Goal: Task Accomplishment & Management: Use online tool/utility

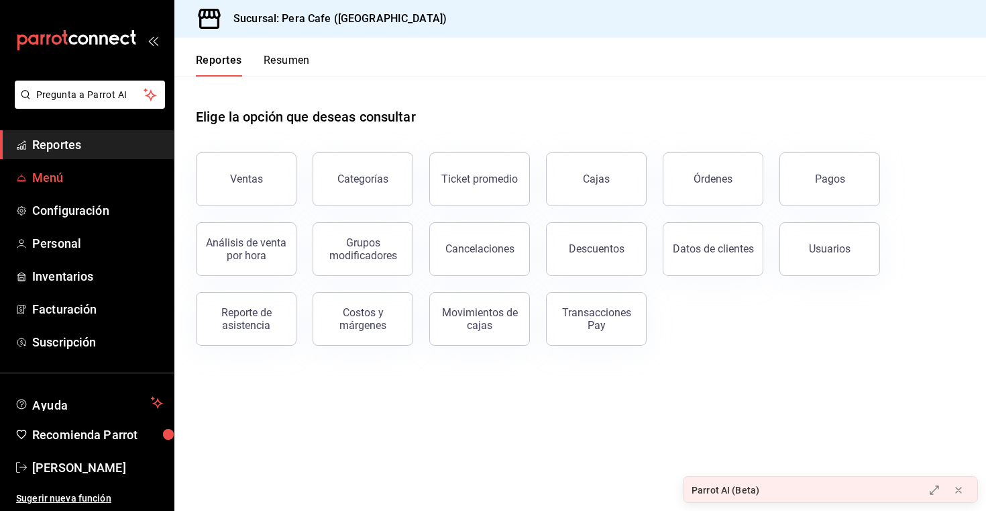
click at [106, 170] on span "Menú" at bounding box center [97, 177] width 131 height 18
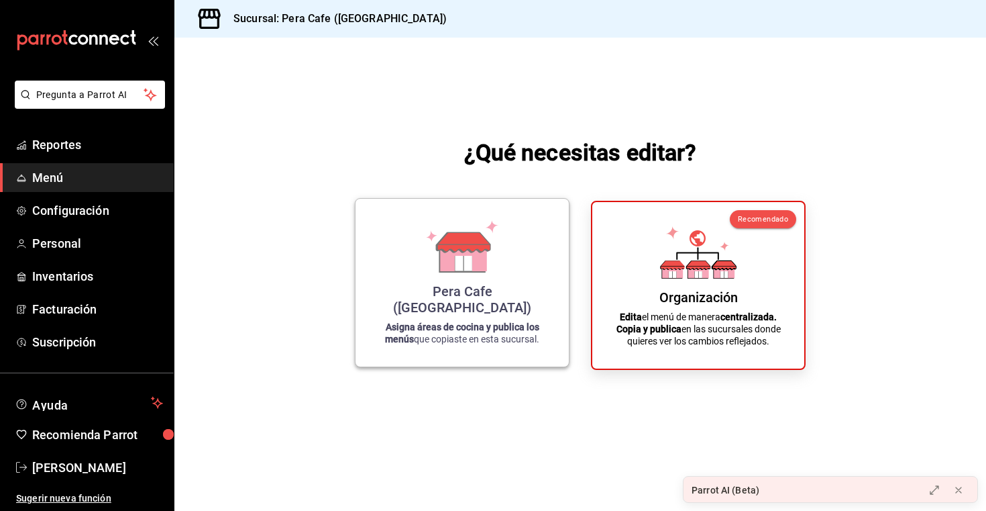
click at [478, 271] on icon at bounding box center [463, 256] width 46 height 29
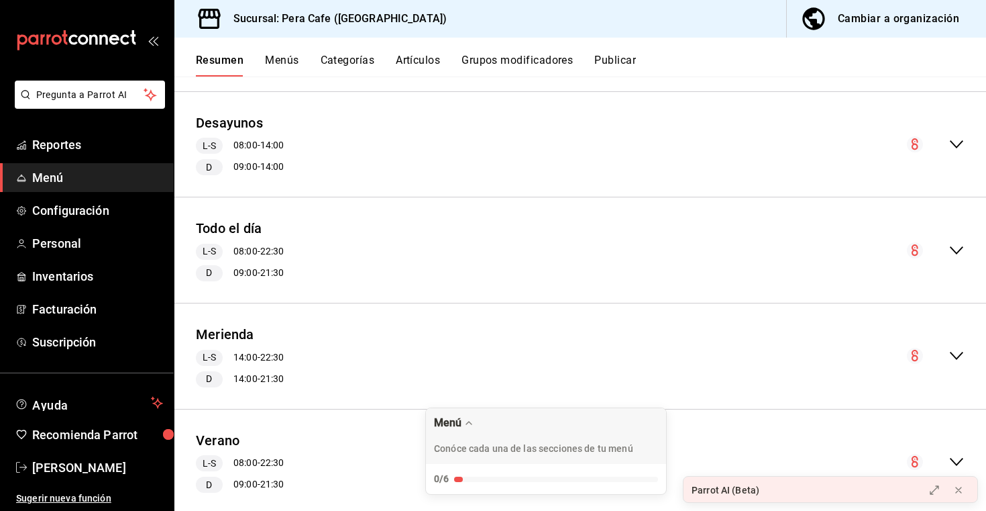
scroll to position [1152, 0]
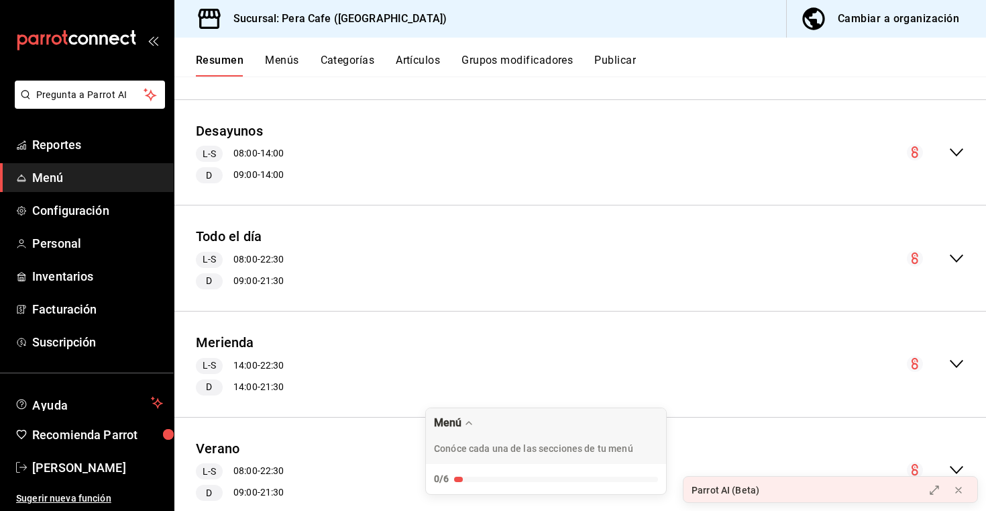
click at [357, 236] on div "Todo el día L-S 08:00 - 22:30 D 09:00 - 21:30" at bounding box center [580, 258] width 812 height 84
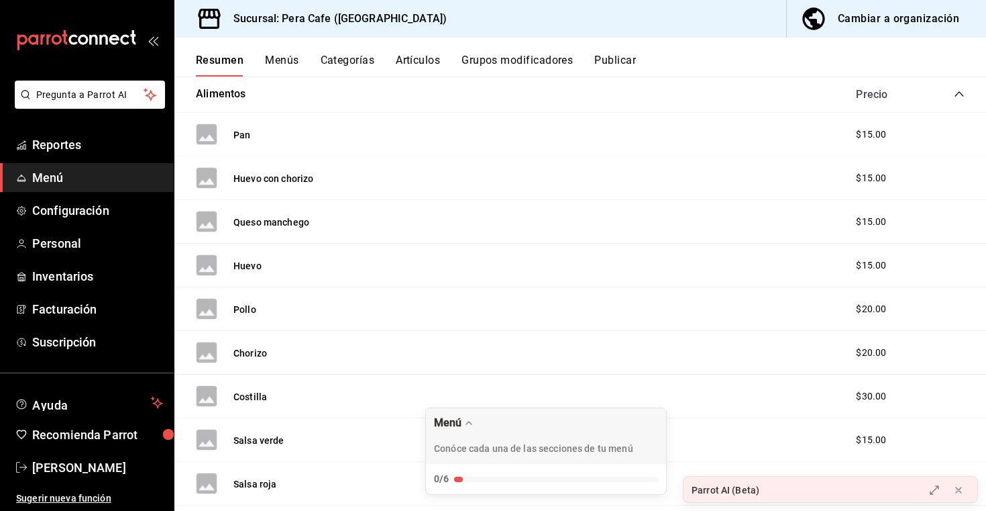
scroll to position [0, 0]
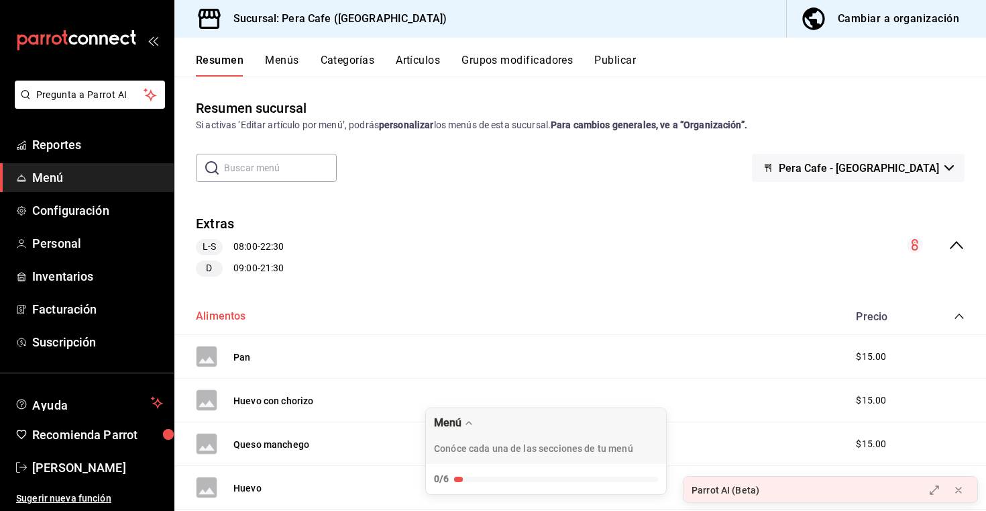
click at [219, 315] on button "Alimentos" at bounding box center [221, 316] width 50 height 15
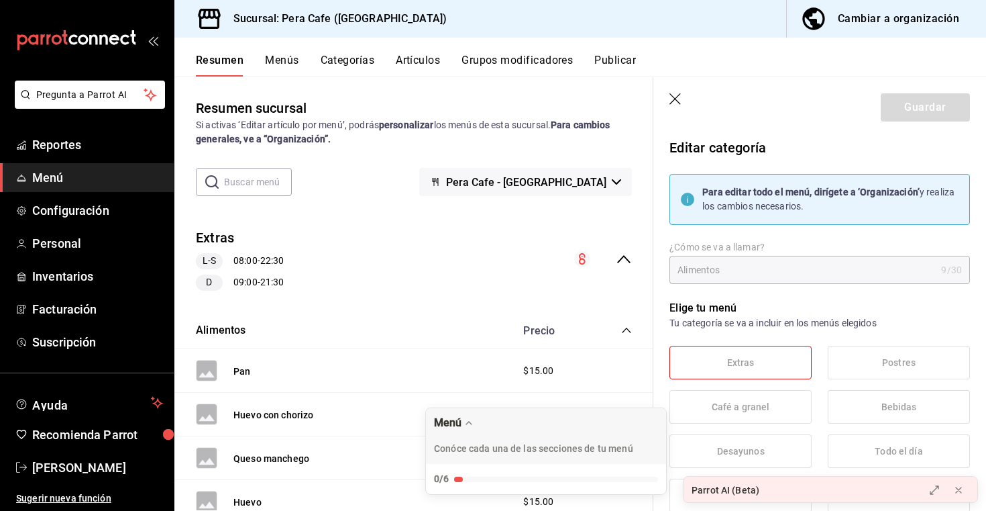
click at [628, 332] on icon "collapse-category-row" at bounding box center [626, 330] width 11 height 11
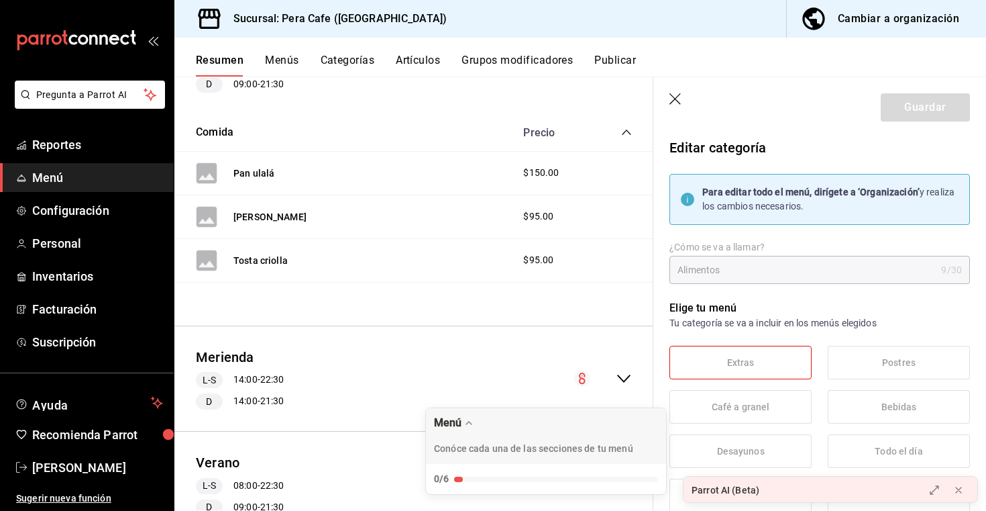
scroll to position [993, 0]
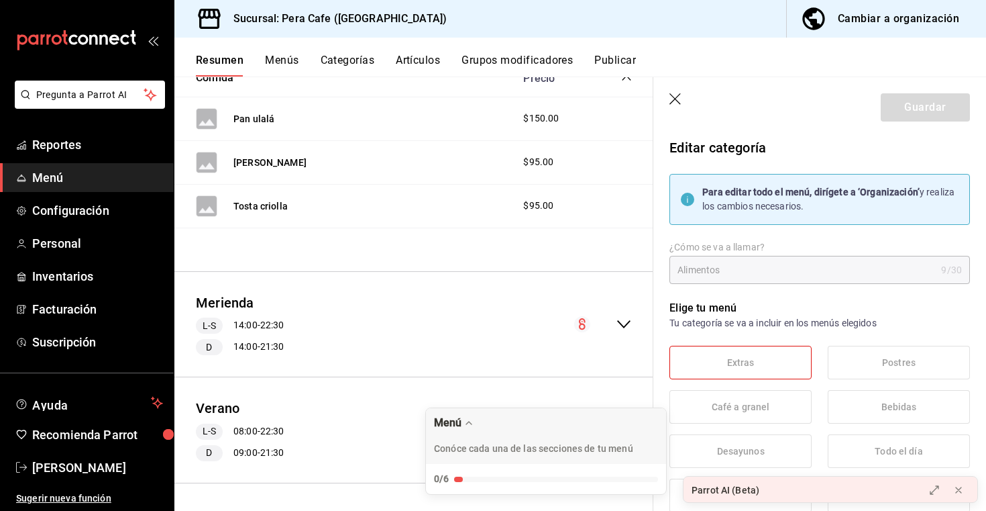
click at [629, 329] on icon "collapse-menu-row" at bounding box center [624, 324] width 16 height 16
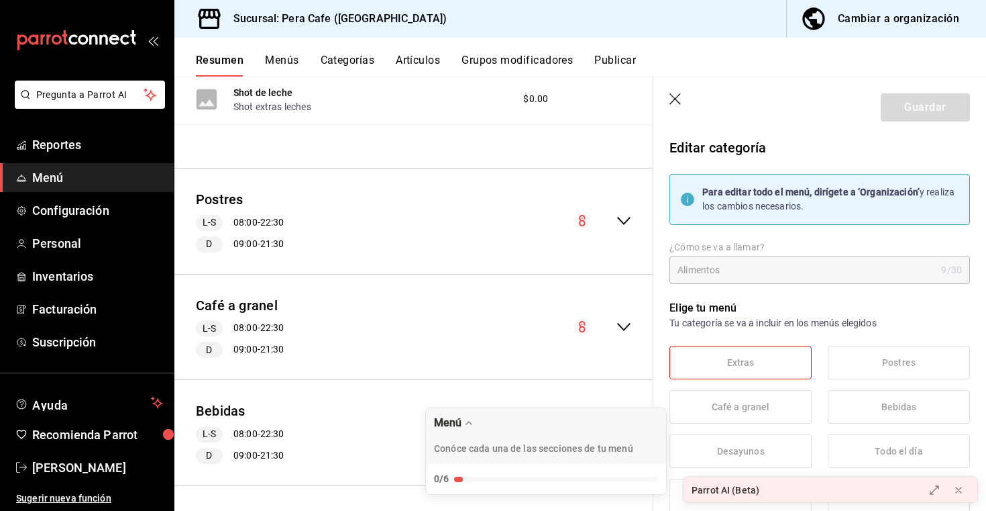
scroll to position [0, 0]
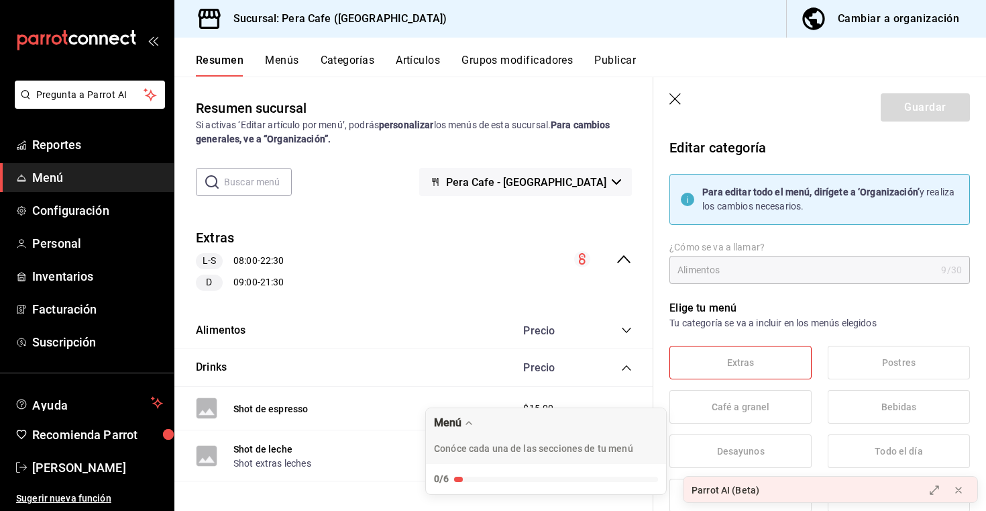
click at [672, 98] on icon "button" at bounding box center [675, 99] width 13 height 13
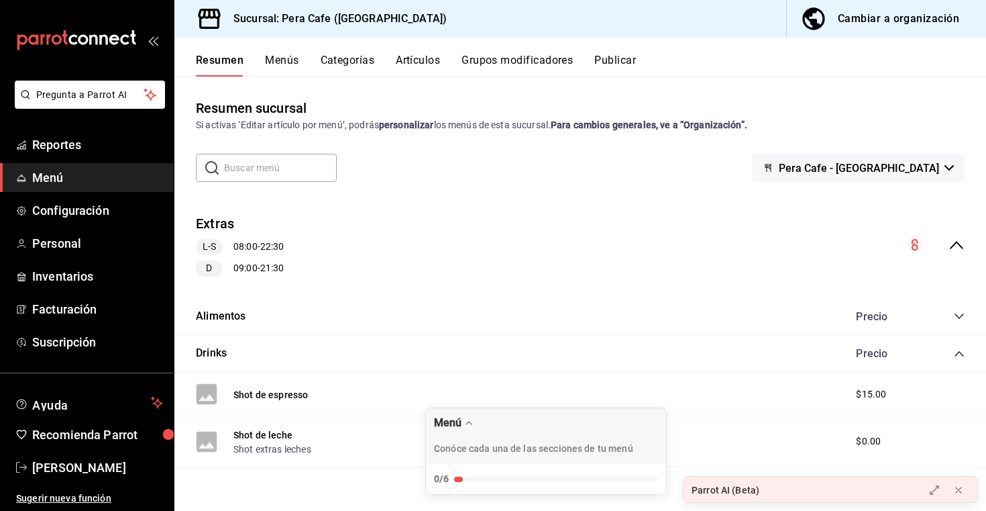
click at [286, 64] on button "Menús" at bounding box center [282, 65] width 34 height 23
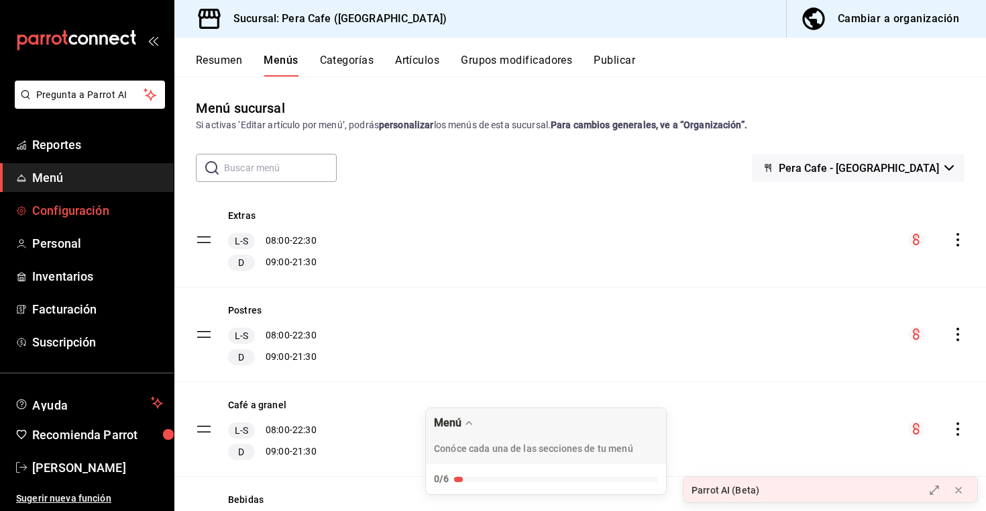
click at [80, 220] on link "Configuración" at bounding box center [87, 210] width 174 height 29
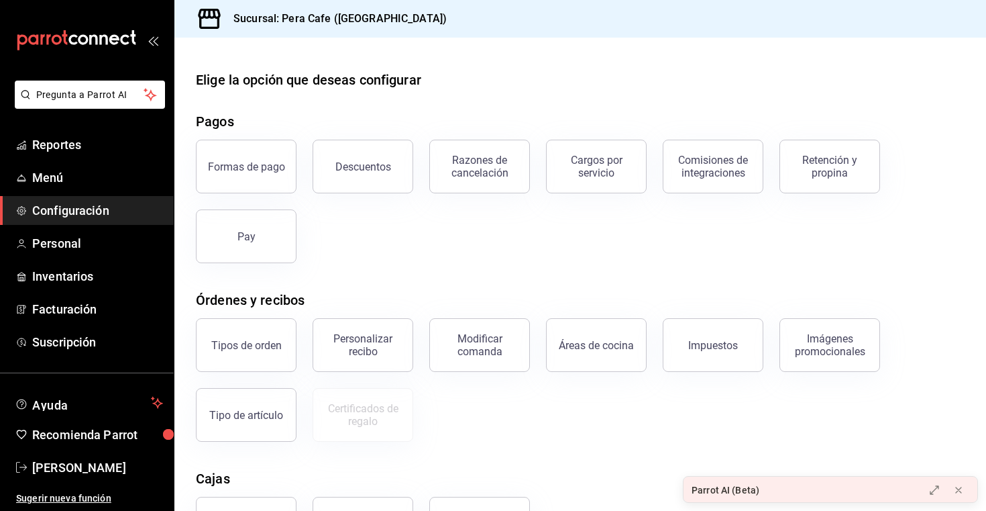
scroll to position [25, 0]
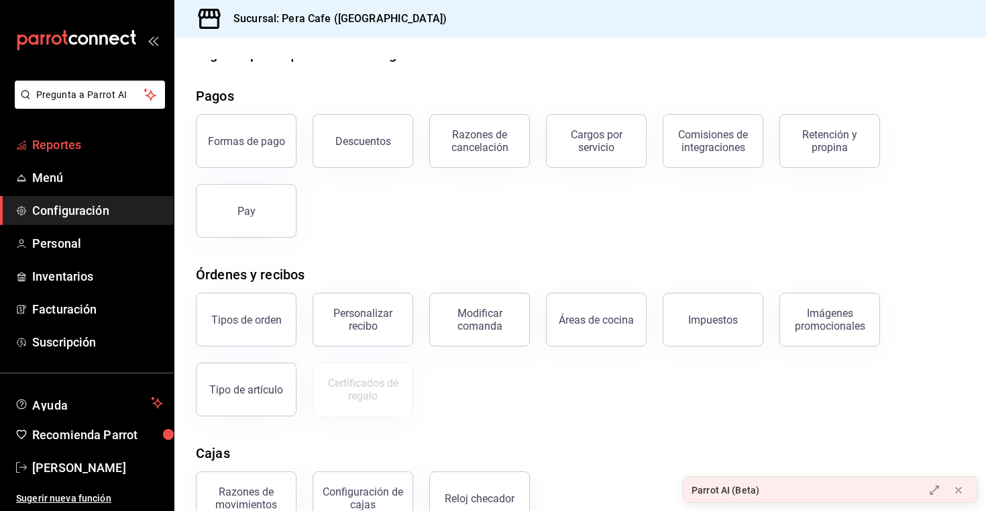
click at [54, 140] on span "Reportes" at bounding box center [97, 145] width 131 height 18
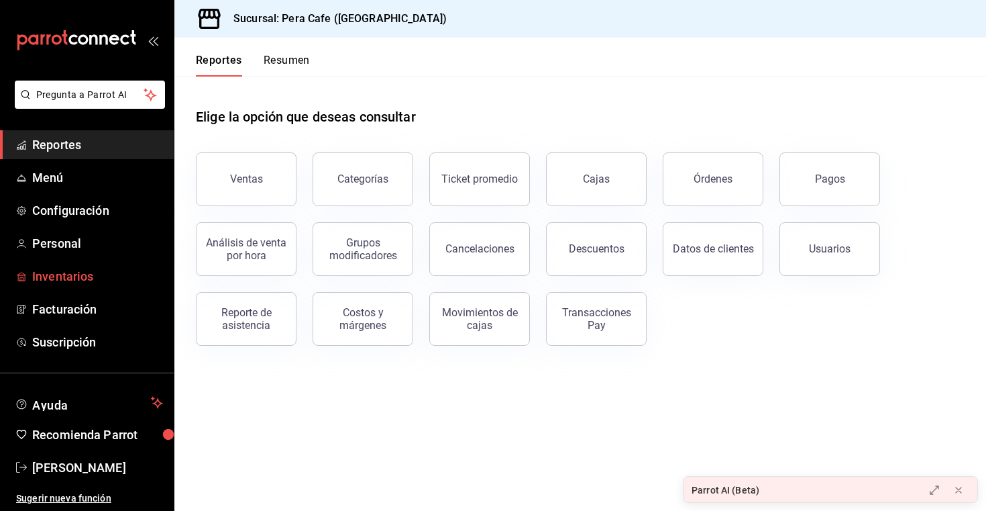
click at [87, 272] on span "Inventarios" at bounding box center [97, 276] width 131 height 18
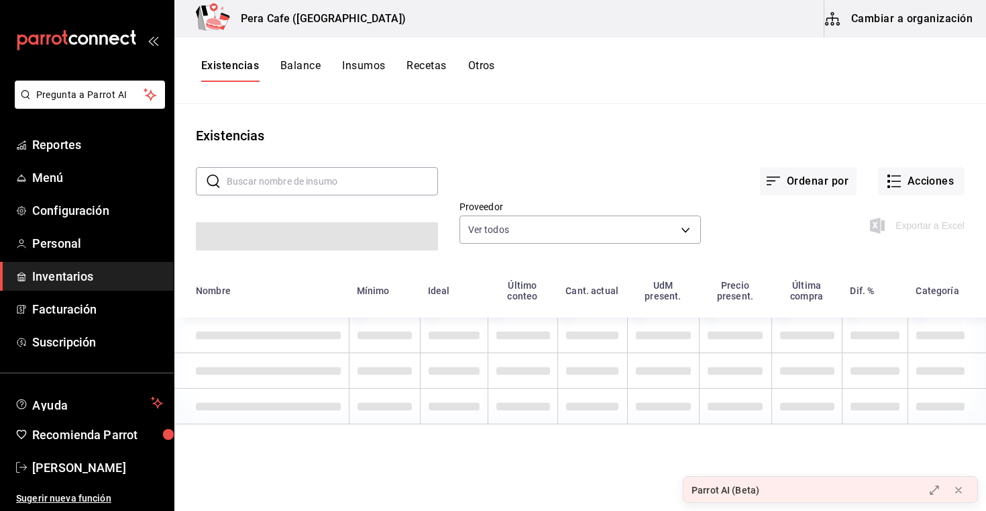
click at [441, 66] on button "Recetas" at bounding box center [427, 70] width 40 height 23
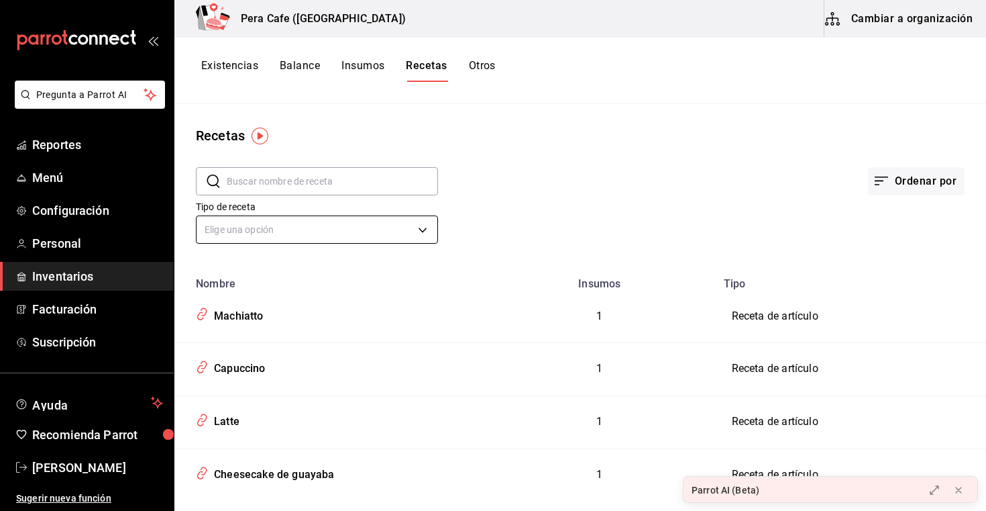
click at [272, 221] on body "Pregunta a Parrot AI Reportes Menú Configuración Personal Inventarios Facturaci…" at bounding box center [493, 250] width 986 height 501
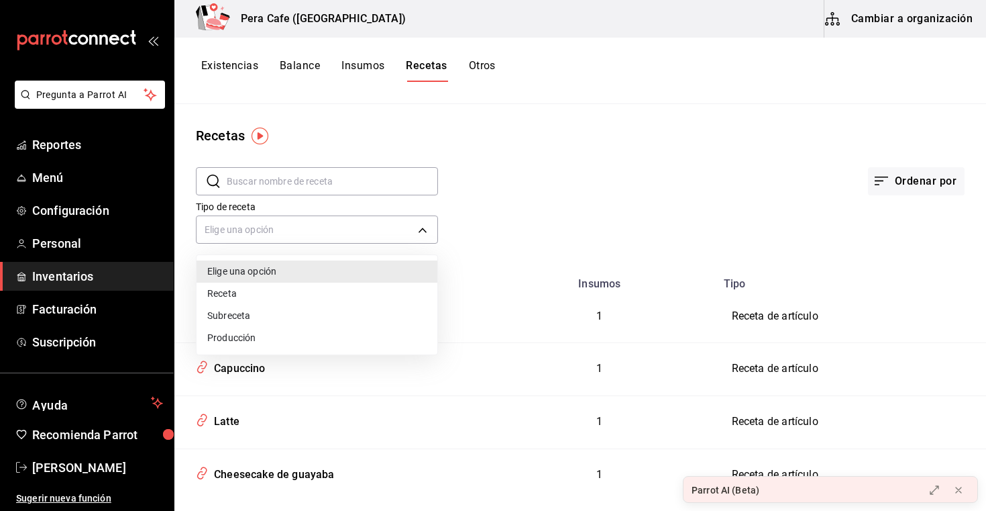
click at [493, 216] on div at bounding box center [493, 255] width 986 height 511
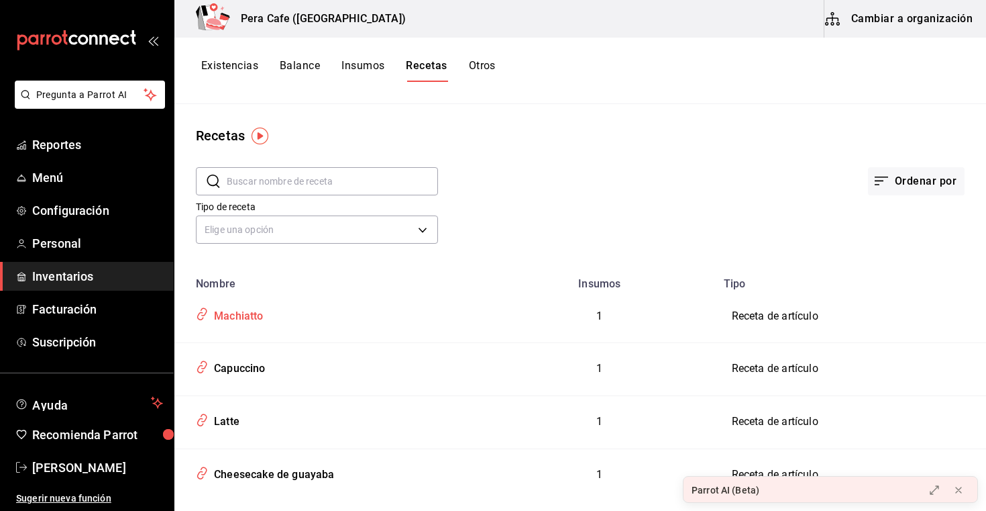
click at [251, 316] on div "Machiatto" at bounding box center [236, 313] width 55 height 21
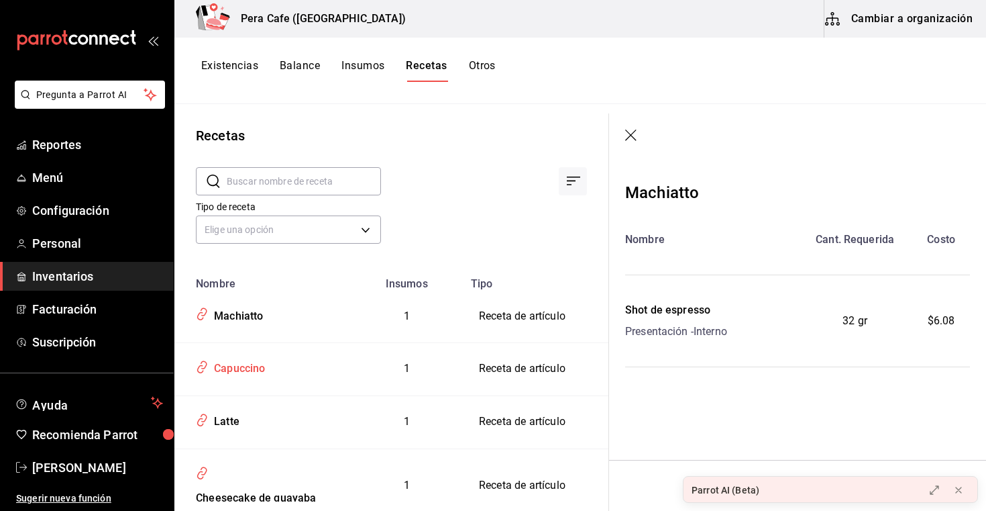
click at [250, 362] on div "Capuccino" at bounding box center [237, 366] width 57 height 21
click at [259, 320] on div "Machiatto" at bounding box center [236, 313] width 55 height 21
click at [225, 321] on div "Machiatto" at bounding box center [236, 313] width 55 height 21
click at [237, 422] on div "Latte" at bounding box center [224, 419] width 31 height 21
click at [250, 317] on div "Machiatto" at bounding box center [236, 313] width 55 height 21
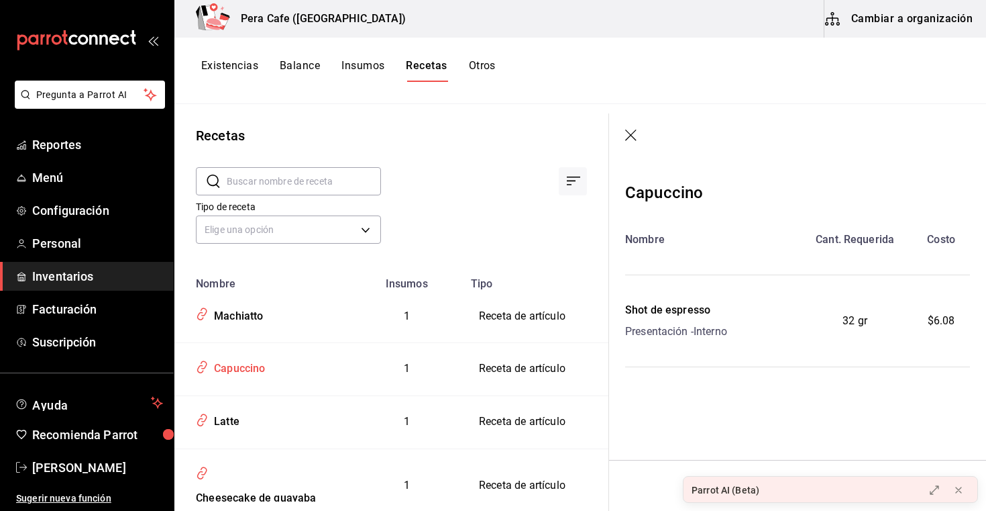
click at [252, 368] on div "Capuccino" at bounding box center [237, 366] width 57 height 21
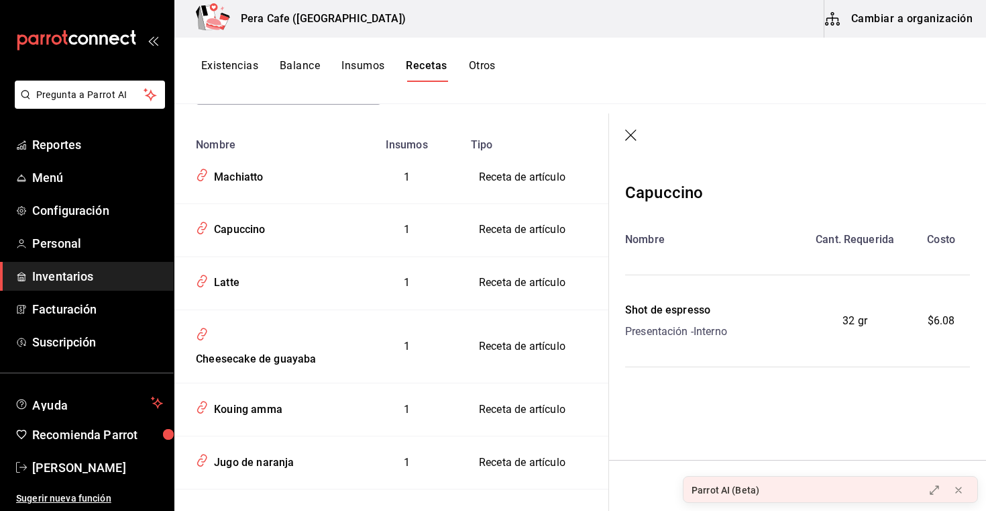
scroll to position [159, 0]
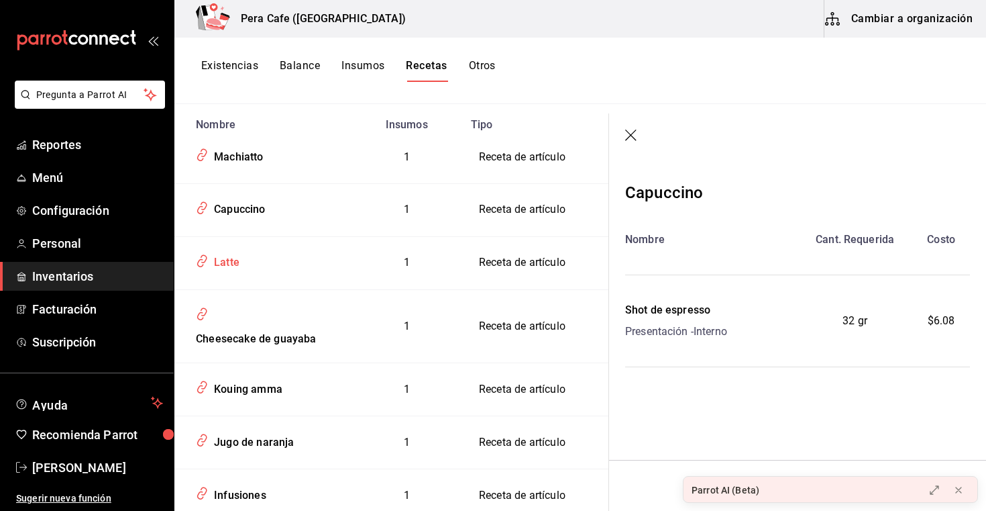
click at [244, 262] on div "Latte" at bounding box center [263, 260] width 144 height 25
click at [248, 259] on div "Latte" at bounding box center [263, 260] width 144 height 25
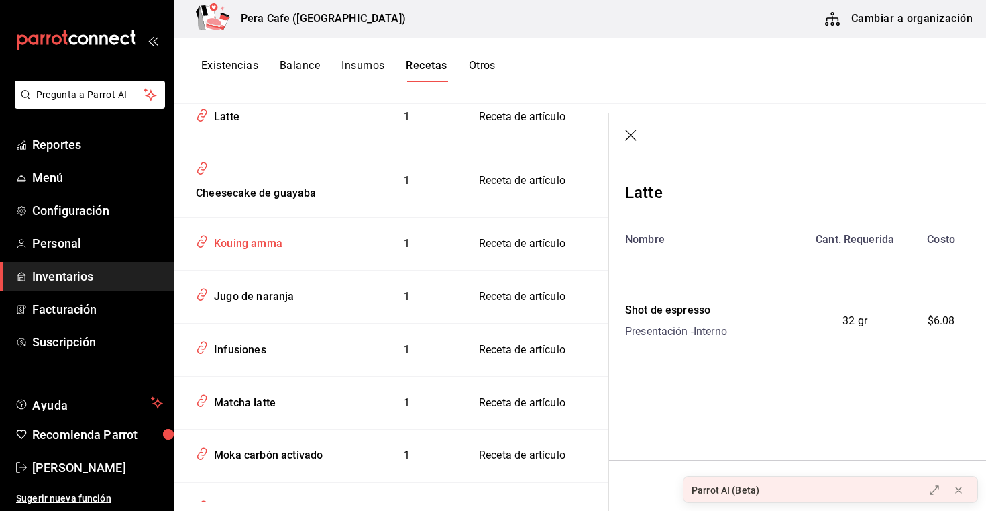
click at [268, 238] on div "Kouing amma" at bounding box center [246, 241] width 74 height 21
click at [251, 239] on div "Kouing amma" at bounding box center [246, 241] width 74 height 21
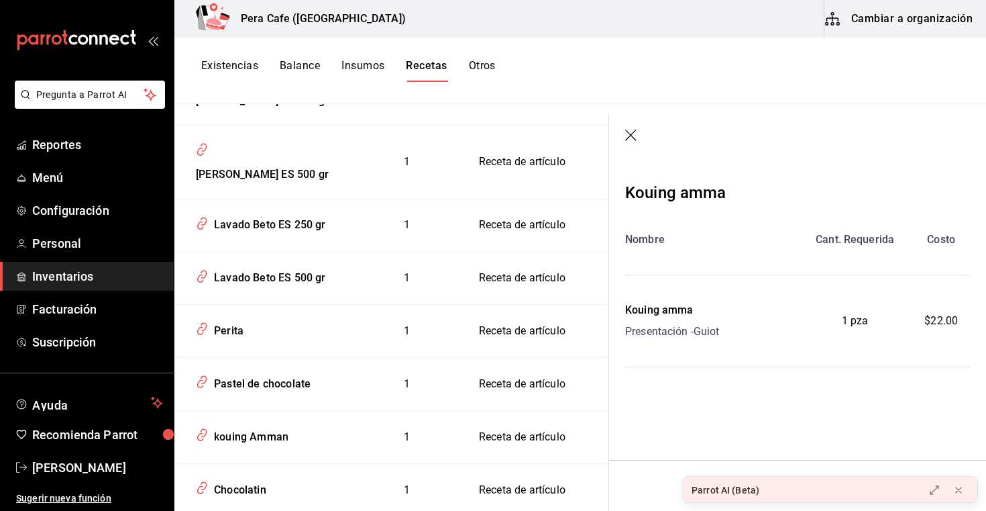
scroll to position [1456, 0]
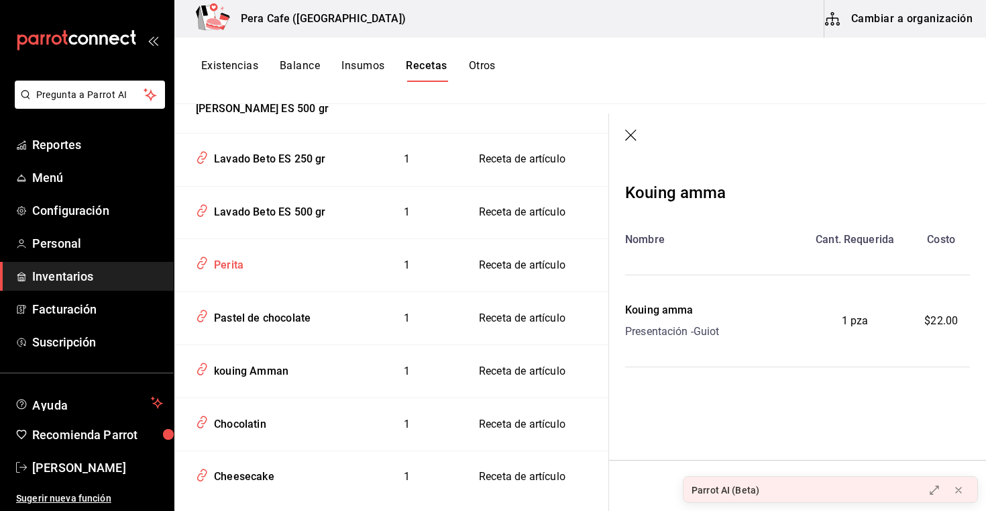
click at [242, 252] on div "Perita" at bounding box center [226, 262] width 35 height 21
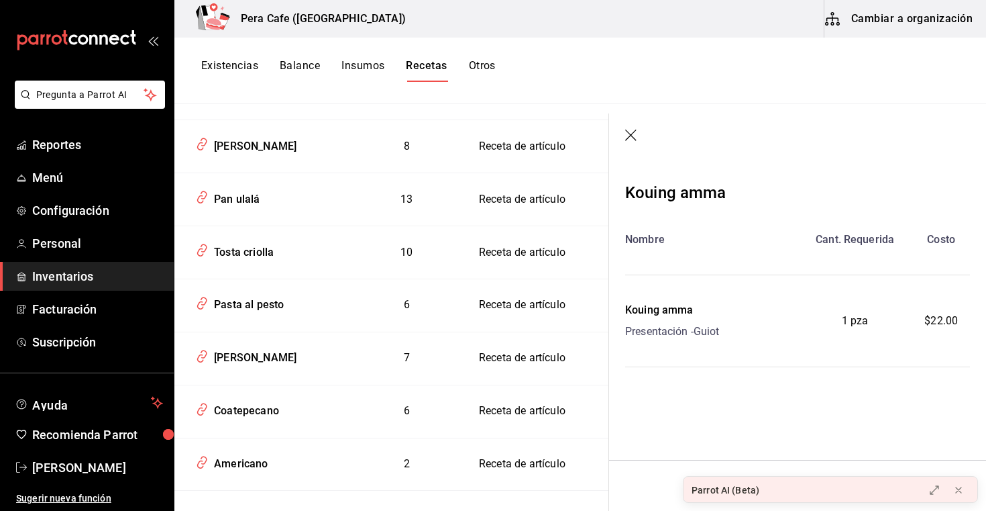
scroll to position [3232, 0]
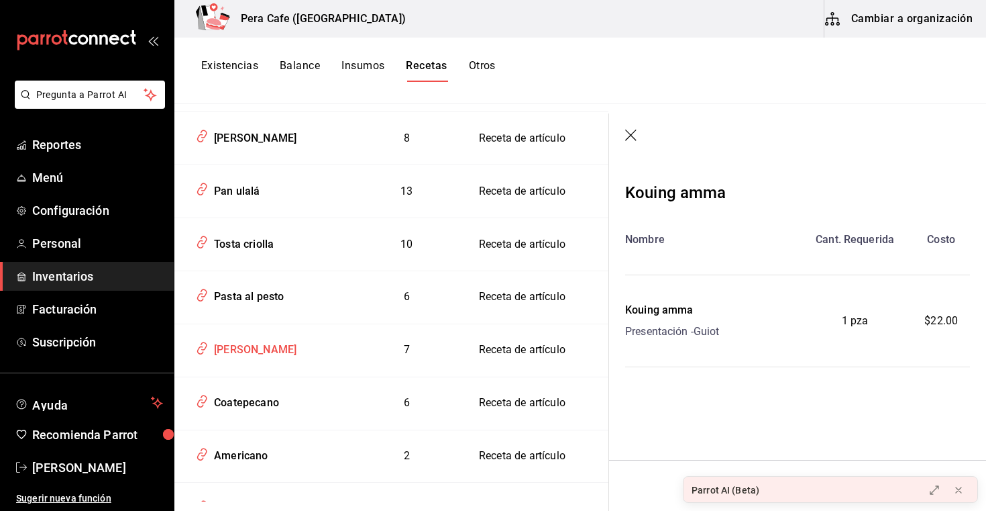
click at [310, 335] on div "[PERSON_NAME]" at bounding box center [263, 347] width 144 height 25
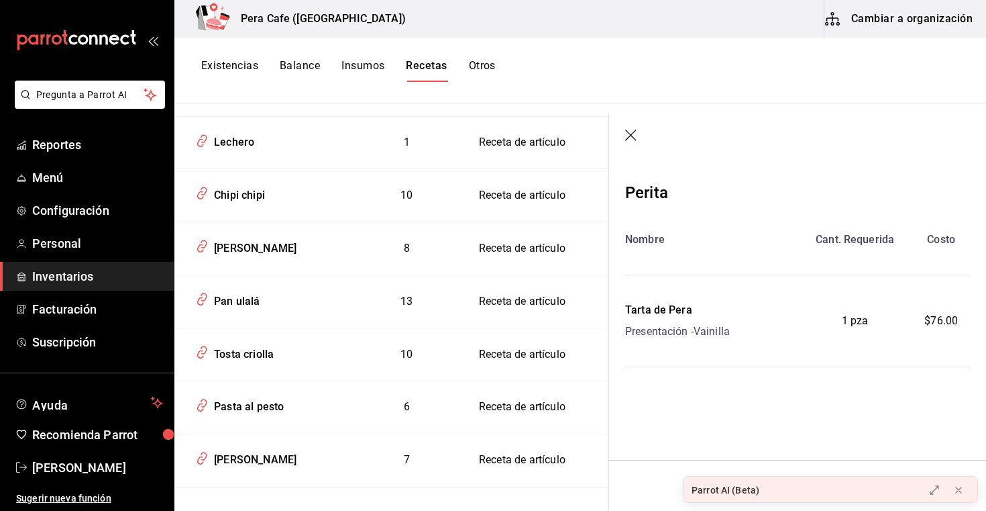
scroll to position [3133, 0]
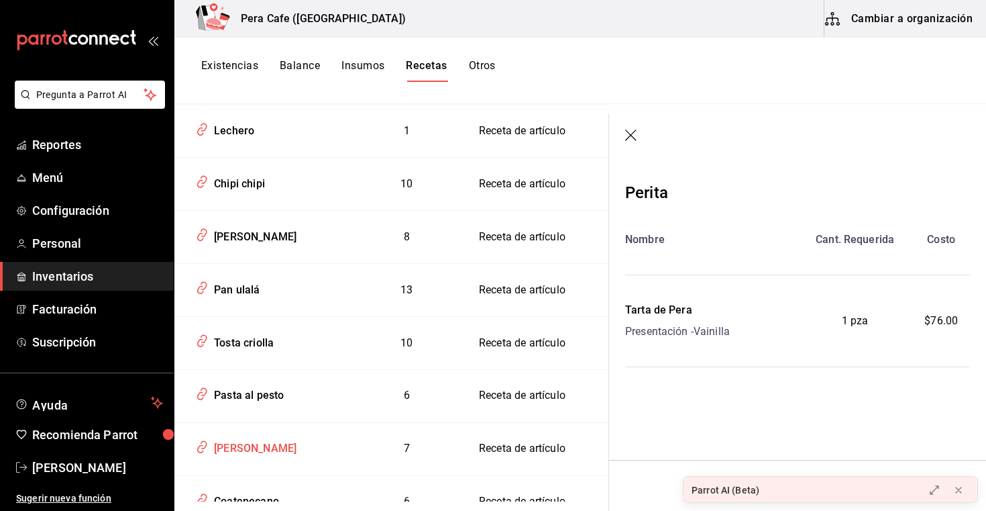
click at [276, 435] on div "[PERSON_NAME]" at bounding box center [253, 445] width 88 height 21
click at [280, 435] on div "[PERSON_NAME]" at bounding box center [253, 445] width 88 height 21
click at [239, 433] on div "[PERSON_NAME]" at bounding box center [263, 445] width 144 height 25
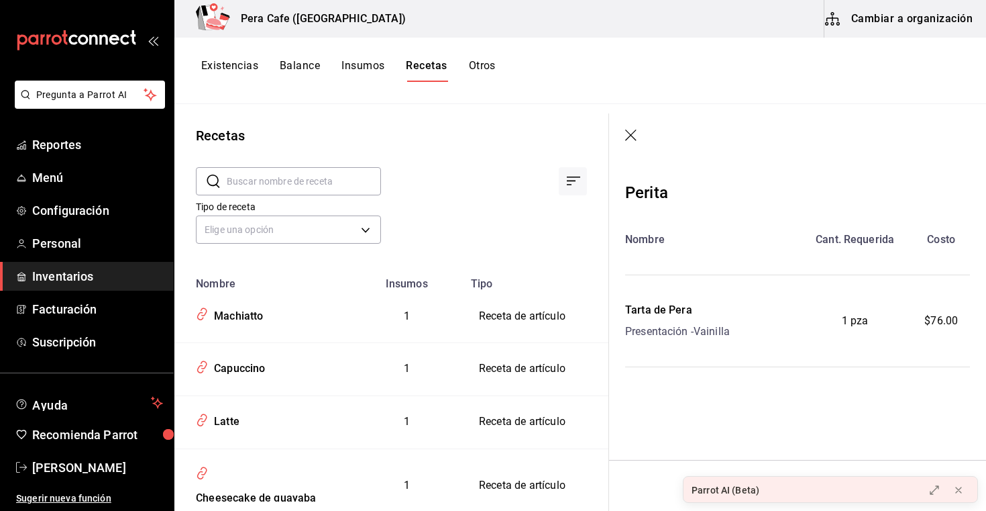
click at [278, 177] on input "text" at bounding box center [304, 181] width 154 height 27
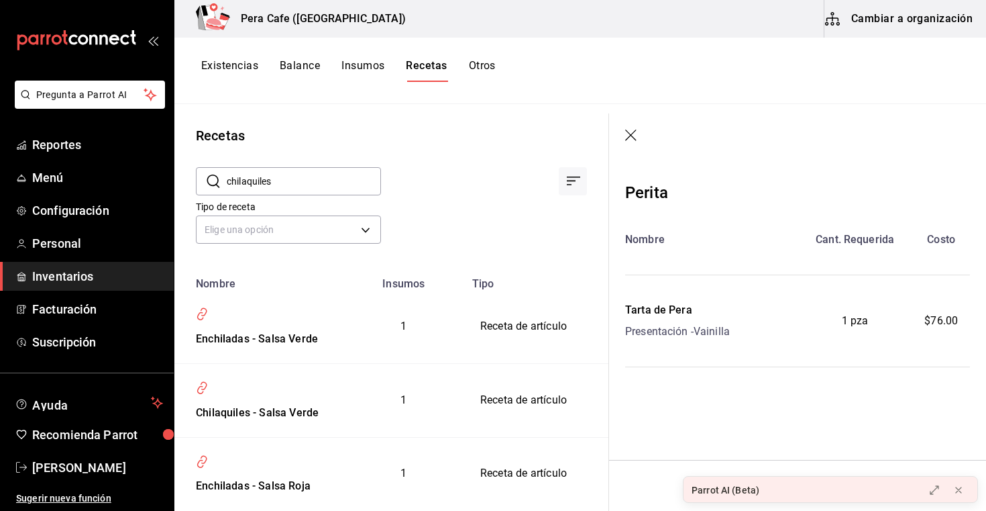
type input "chilaquiles"
click at [272, 400] on div "Chilaquiles - Salsa Roja" at bounding box center [251, 410] width 121 height 21
click at [303, 410] on div "Chilaquiles - Salsa Roja" at bounding box center [251, 410] width 121 height 21
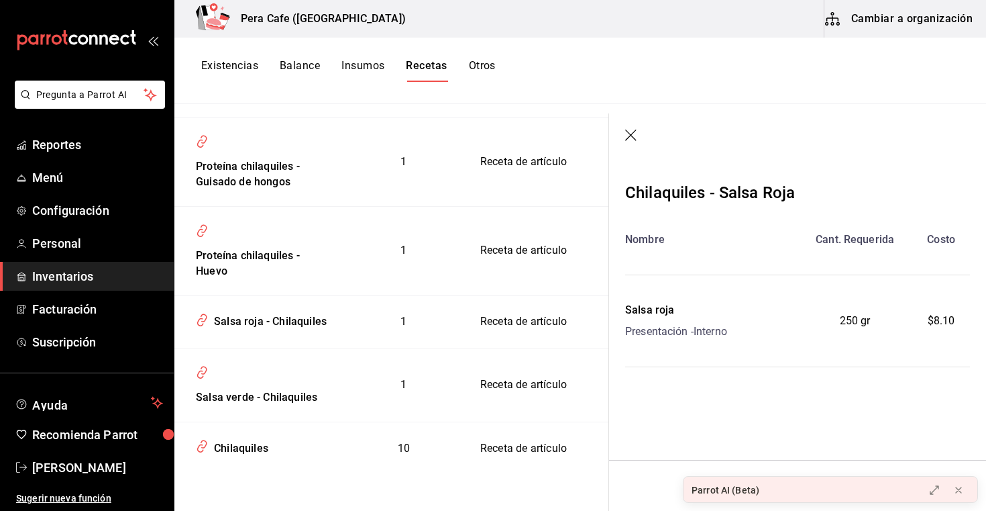
scroll to position [404, 0]
click at [250, 448] on div "Chilaquiles" at bounding box center [239, 445] width 60 height 21
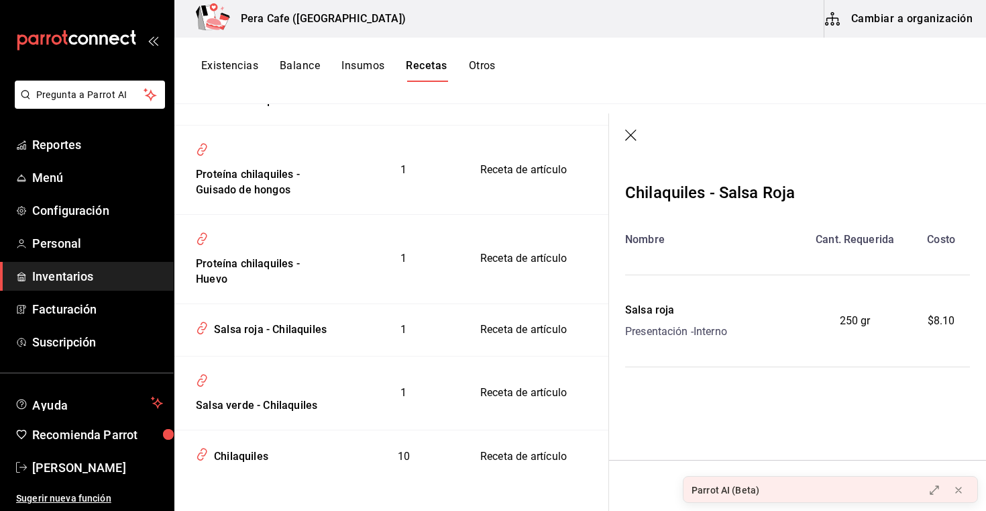
scroll to position [406, 0]
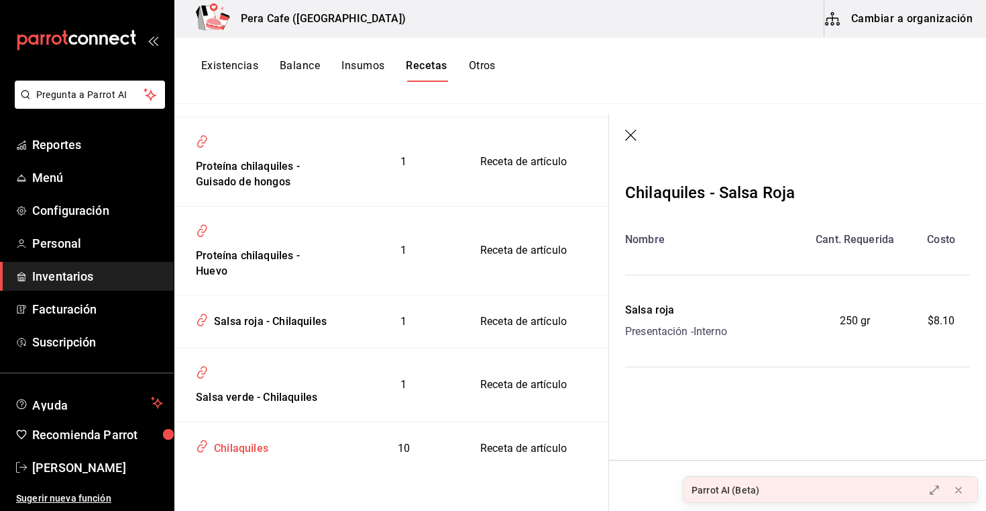
click at [239, 449] on div "Chilaquiles" at bounding box center [239, 445] width 60 height 21
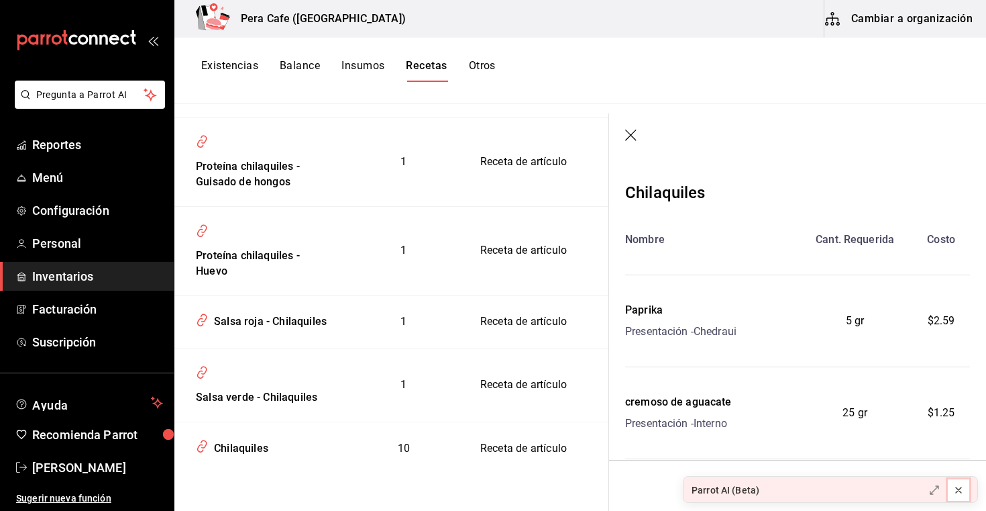
click at [959, 490] on icon at bounding box center [958, 489] width 5 height 5
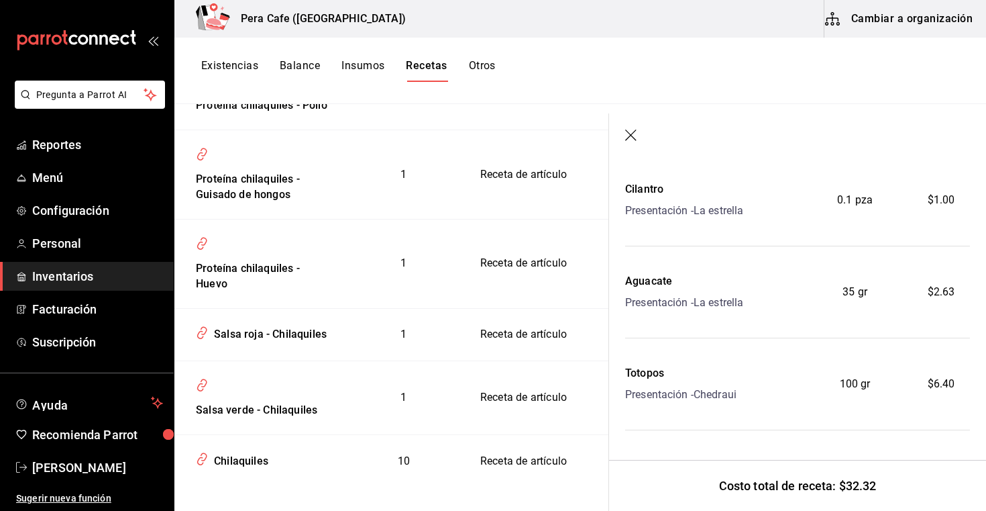
scroll to position [381, 0]
click at [311, 341] on div "Salsa roja - Chilaquiles" at bounding box center [268, 331] width 118 height 21
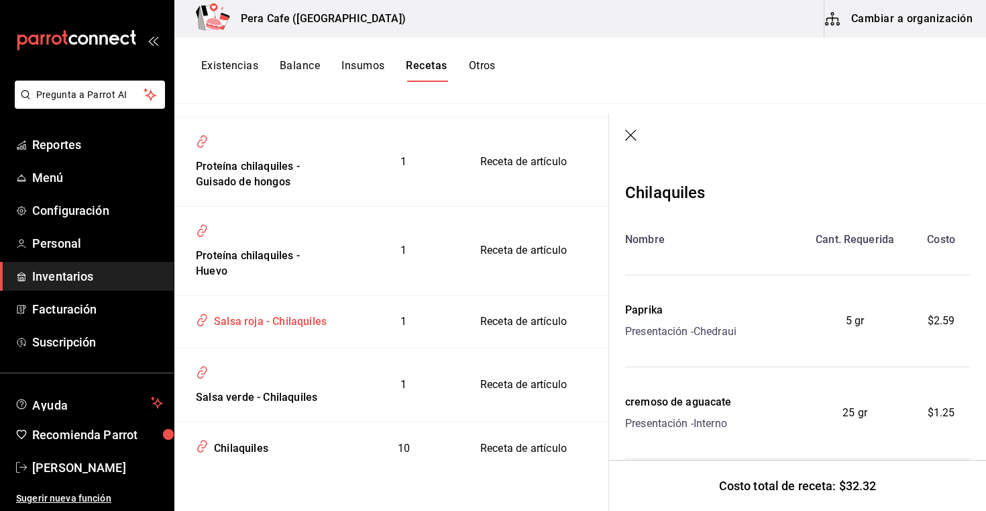
click at [302, 321] on div "Salsa roja - Chilaquiles" at bounding box center [268, 319] width 118 height 21
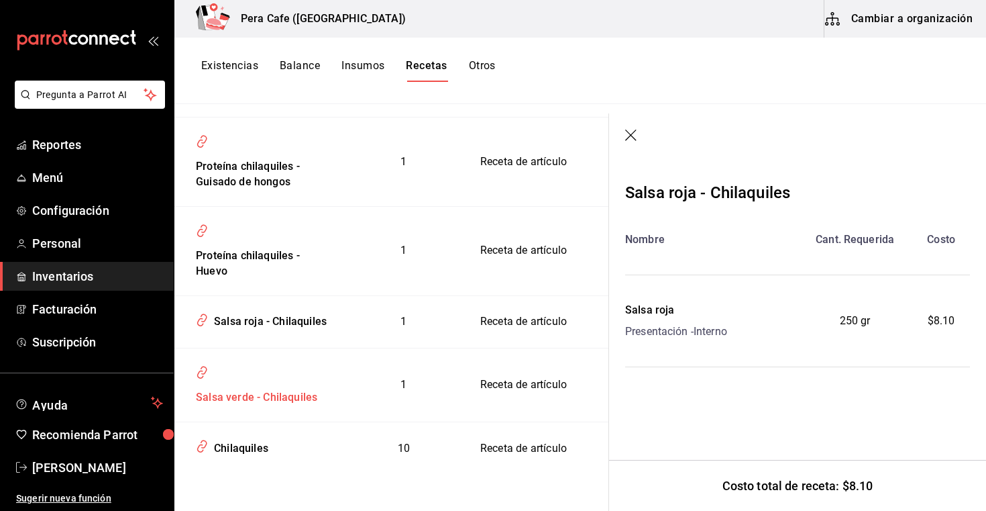
click at [231, 403] on div "Salsa verde - Chilaquiles" at bounding box center [254, 394] width 127 height 21
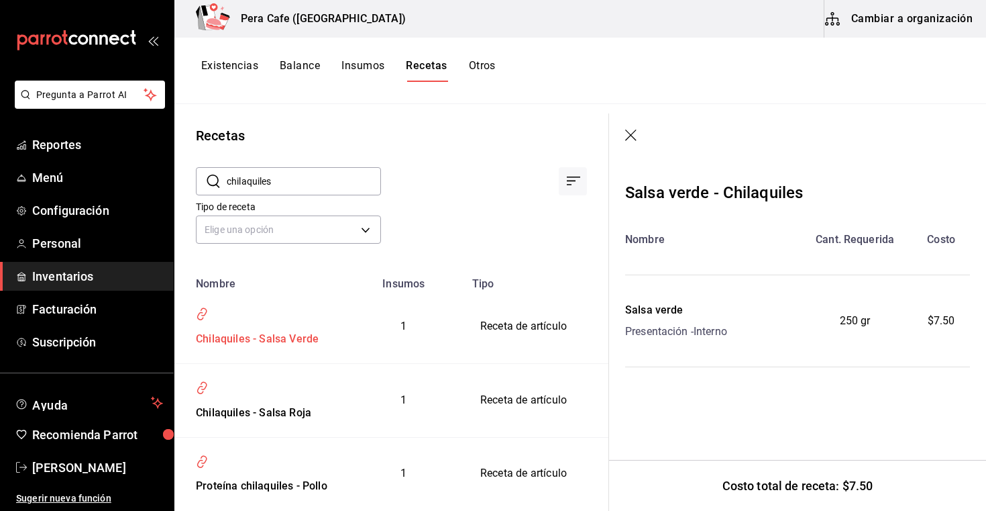
click at [280, 339] on div "Chilaquiles - Salsa Verde" at bounding box center [255, 336] width 128 height 21
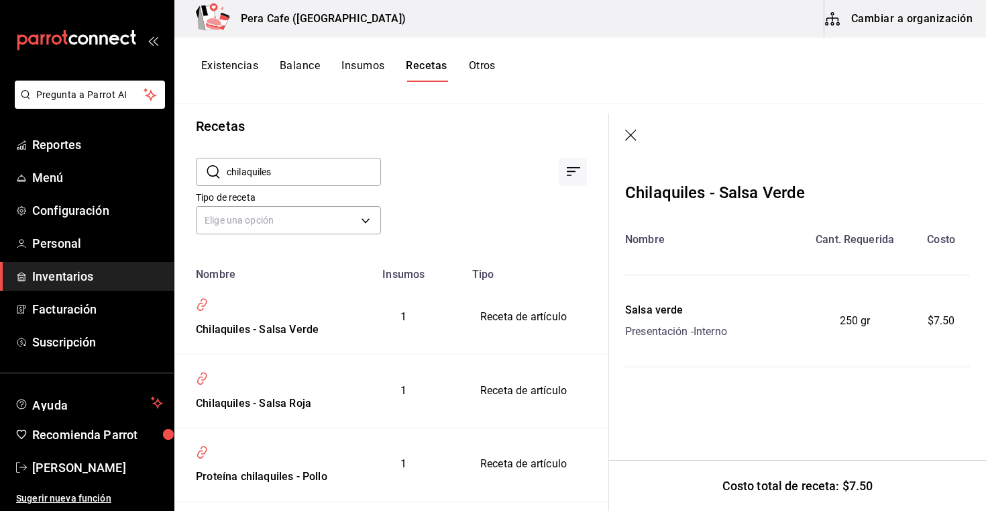
scroll to position [406, 0]
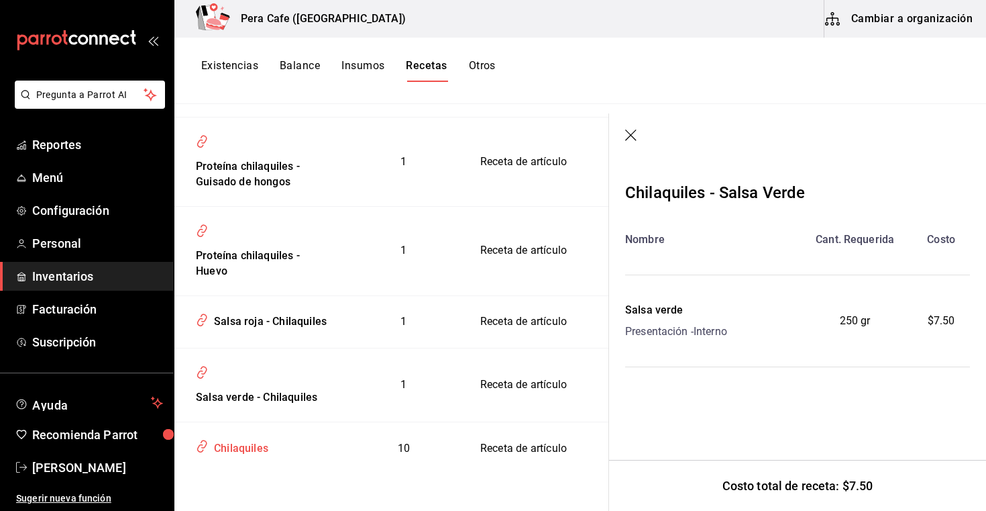
click at [256, 459] on td "Chilaquiles" at bounding box center [258, 448] width 169 height 52
click at [256, 447] on div "Chilaquiles" at bounding box center [239, 445] width 60 height 21
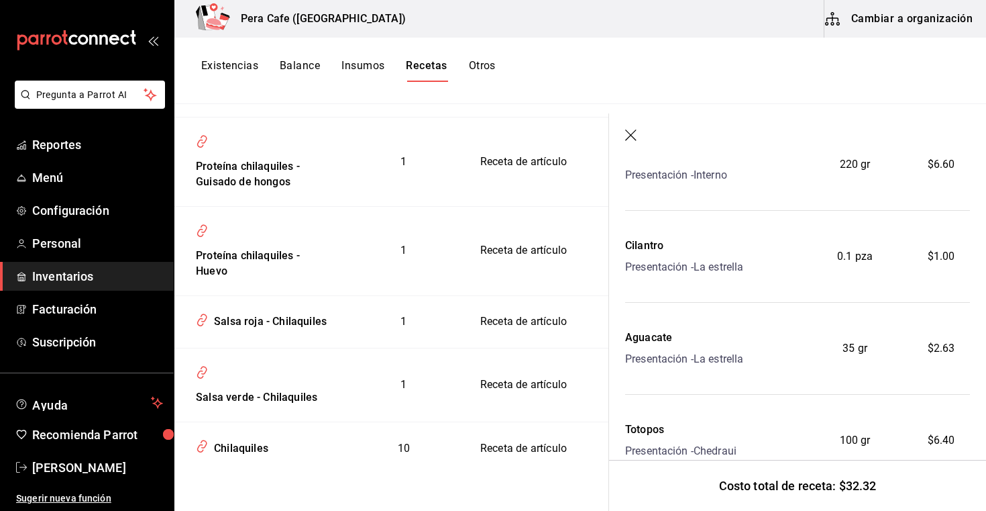
scroll to position [602, 0]
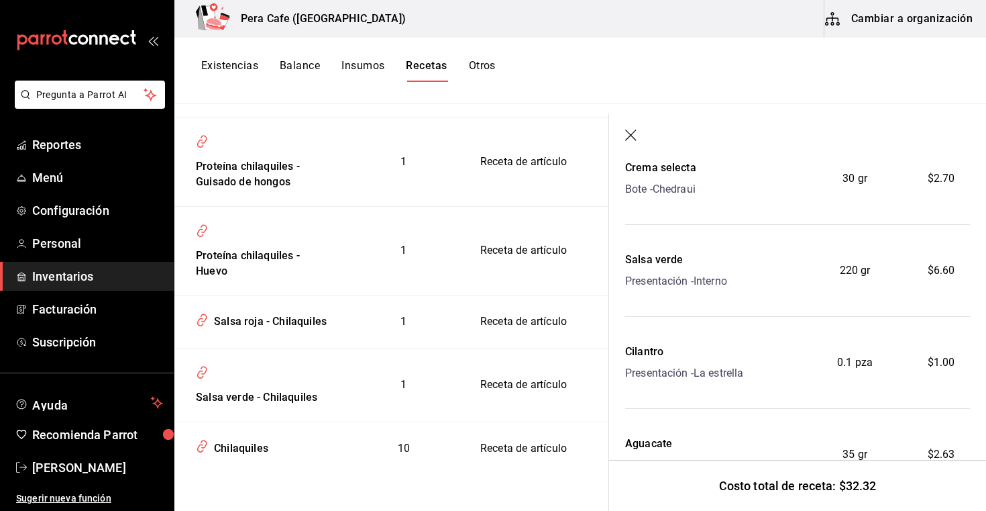
click at [904, 15] on button "Cambiar a organización" at bounding box center [899, 19] width 151 height 38
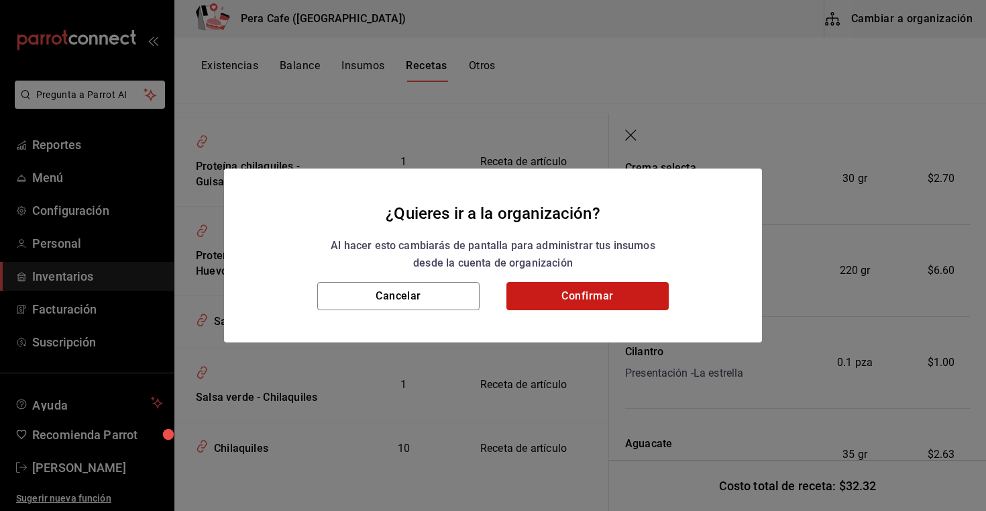
click at [625, 300] on button "Confirmar" at bounding box center [587, 296] width 162 height 28
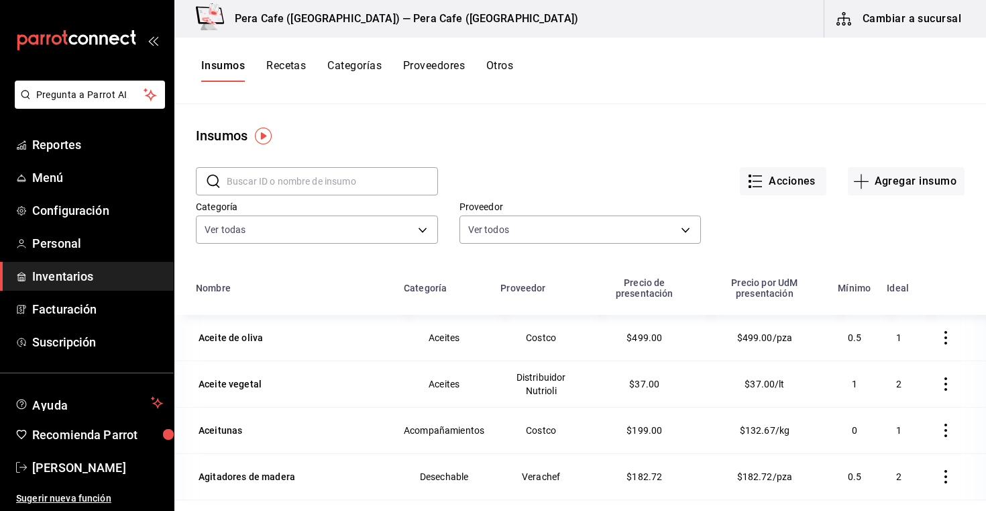
click at [290, 75] on button "Recetas" at bounding box center [286, 70] width 40 height 23
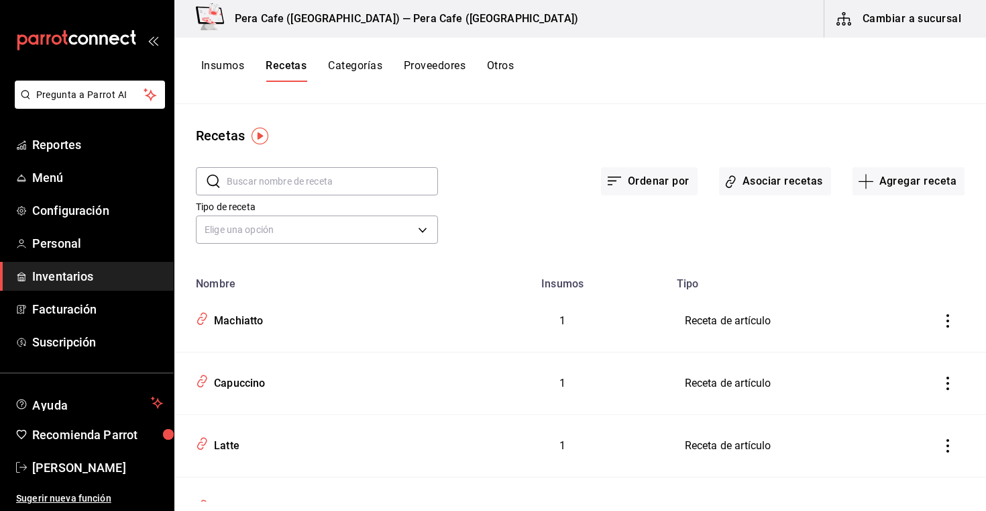
click at [223, 59] on button "Insumos" at bounding box center [222, 70] width 43 height 23
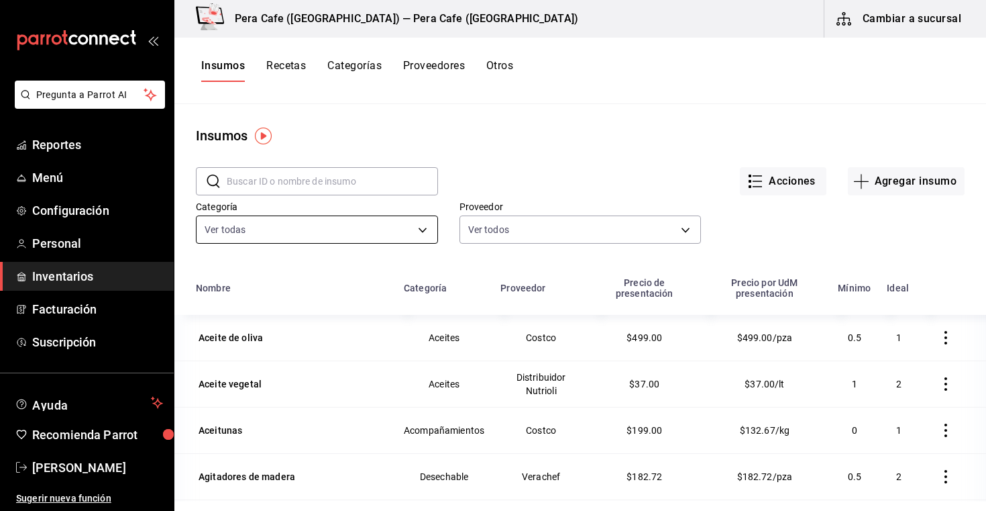
click at [399, 241] on body "Pregunta a Parrot AI Reportes Menú Configuración Personal Inventarios Facturaci…" at bounding box center [493, 250] width 986 height 501
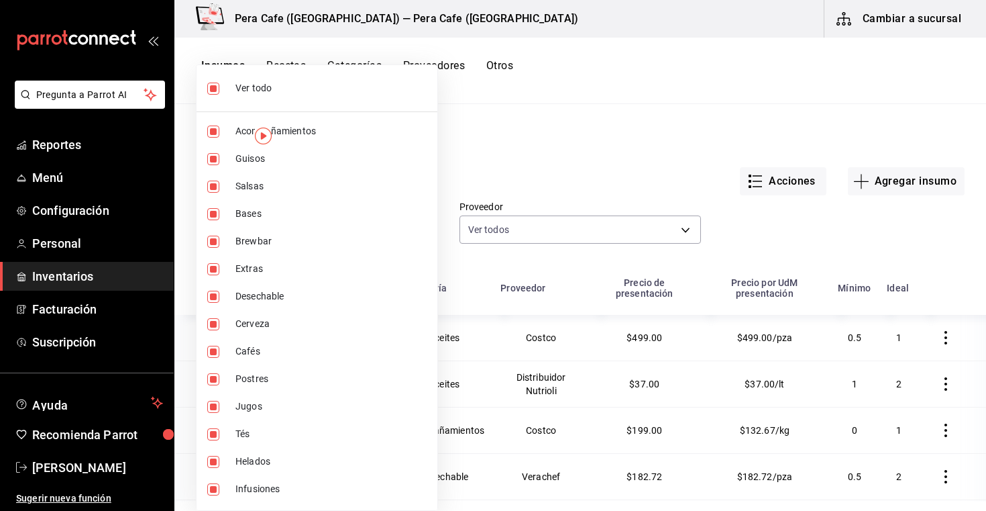
click at [486, 231] on div at bounding box center [493, 255] width 986 height 511
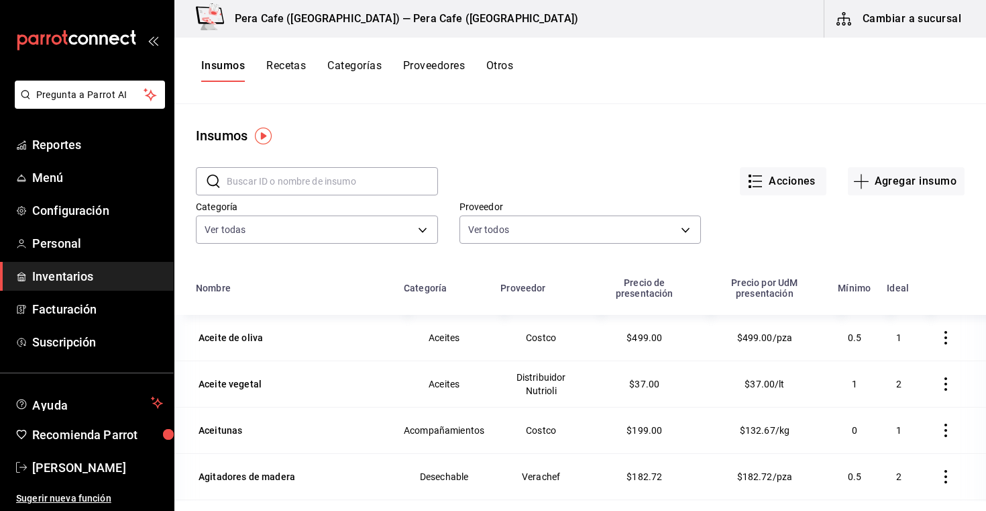
click at [486, 231] on div "Ver todo Acompañamientos Guisos Salsas Bases Brewbar Extras Desechable Cerveza …" at bounding box center [493, 255] width 986 height 511
click at [486, 231] on body "Pregunta a Parrot AI Reportes Menú Configuración Personal Inventarios Facturaci…" at bounding box center [493, 250] width 986 height 501
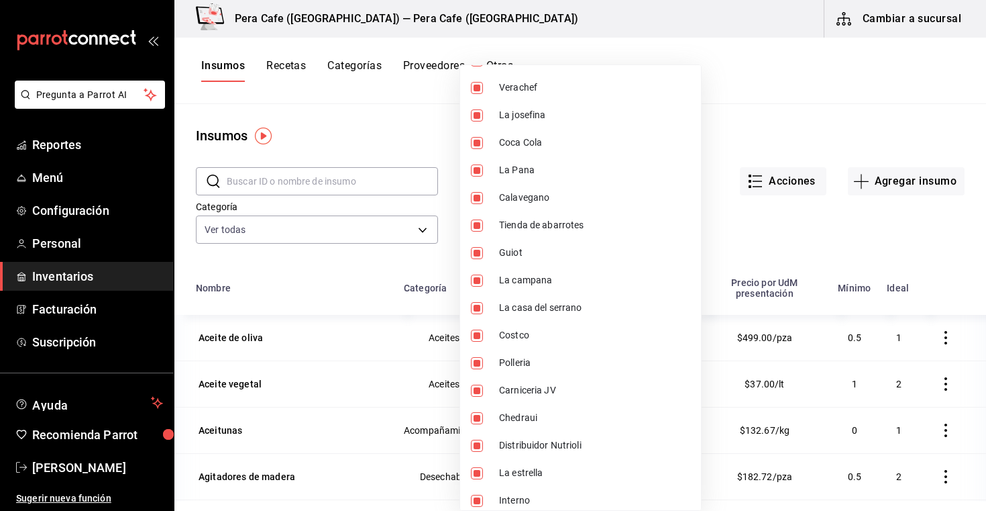
scroll to position [273, 0]
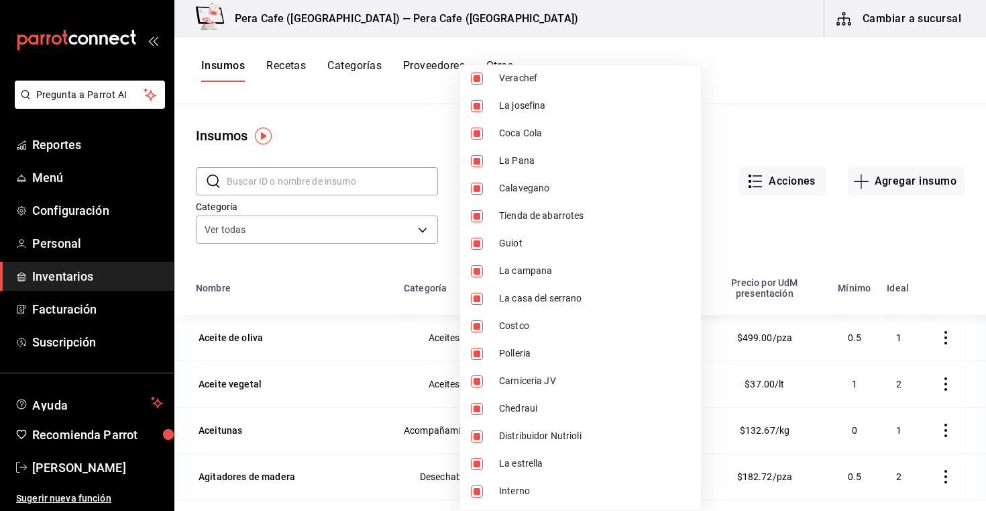
click at [755, 246] on div at bounding box center [493, 255] width 986 height 511
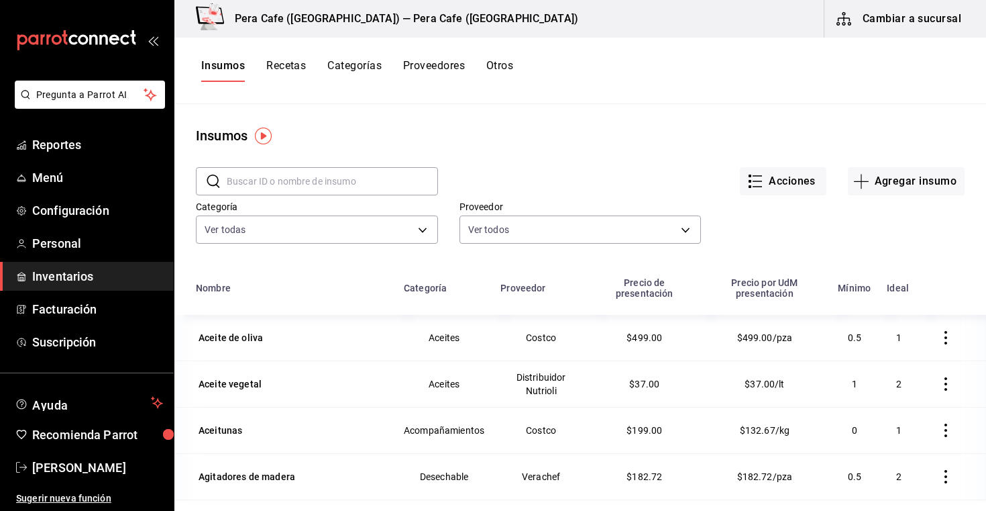
click at [366, 62] on button "Categorías" at bounding box center [354, 70] width 54 height 23
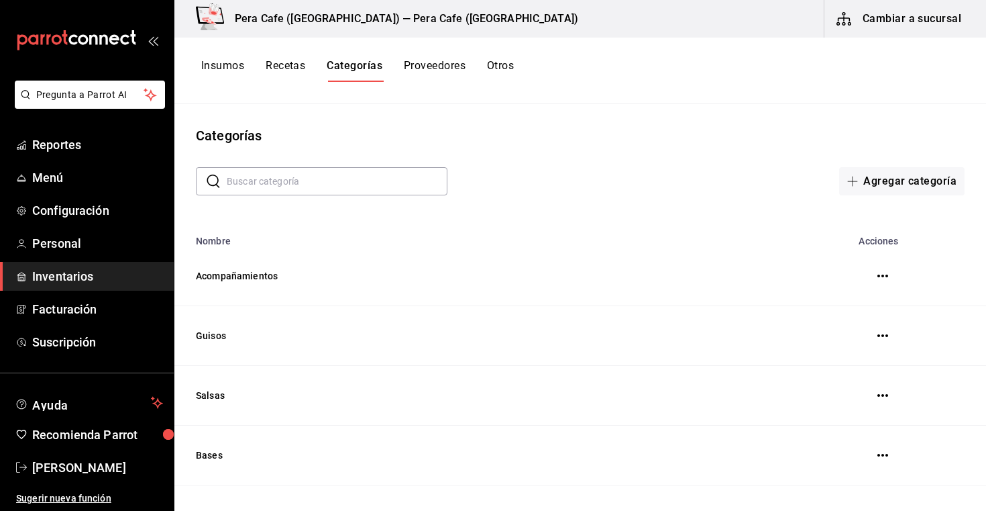
scroll to position [38, 0]
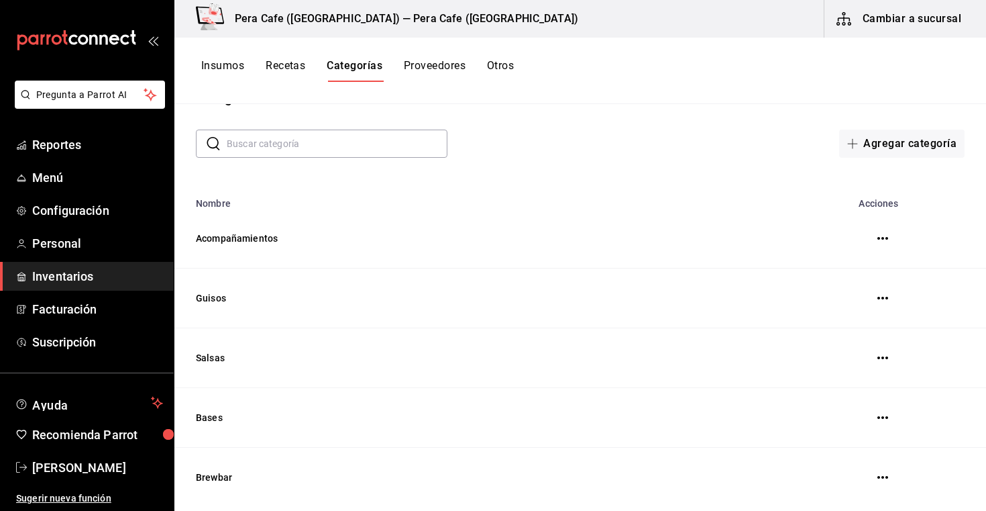
click at [883, 304] on button "button" at bounding box center [882, 297] width 27 height 27
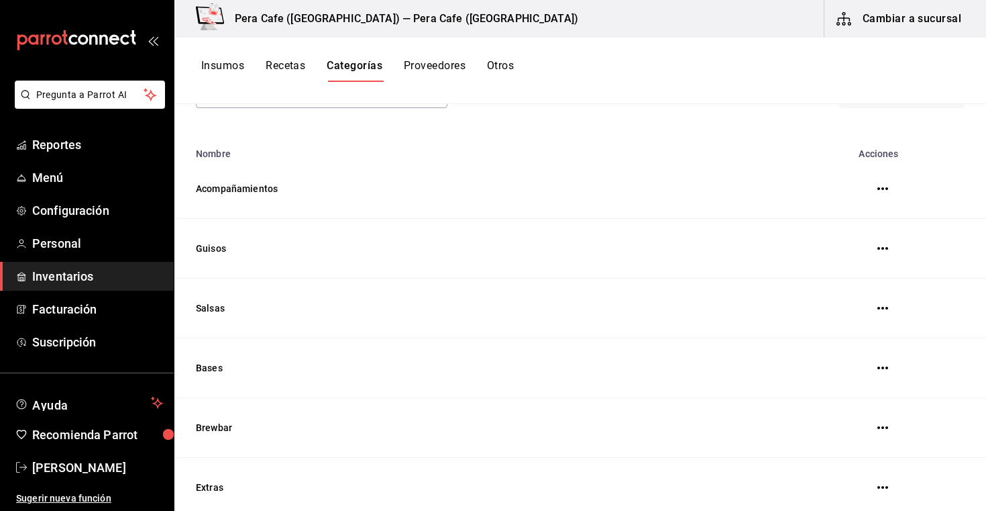
scroll to position [93, 0]
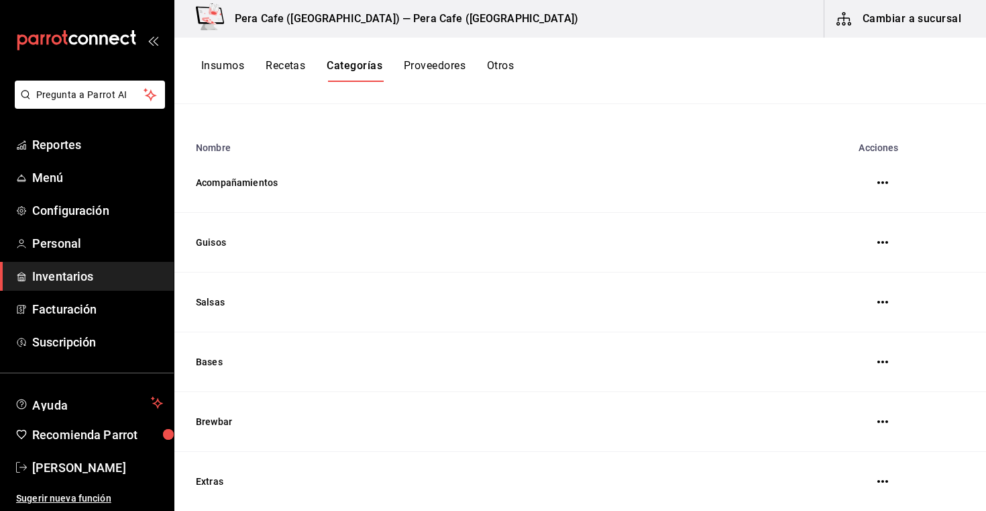
click at [885, 242] on icon "button" at bounding box center [882, 242] width 11 height 3
click at [612, 235] on div at bounding box center [493, 255] width 986 height 511
click at [220, 243] on td "Guisos" at bounding box center [479, 243] width 610 height 60
